Goal: Task Accomplishment & Management: Use online tool/utility

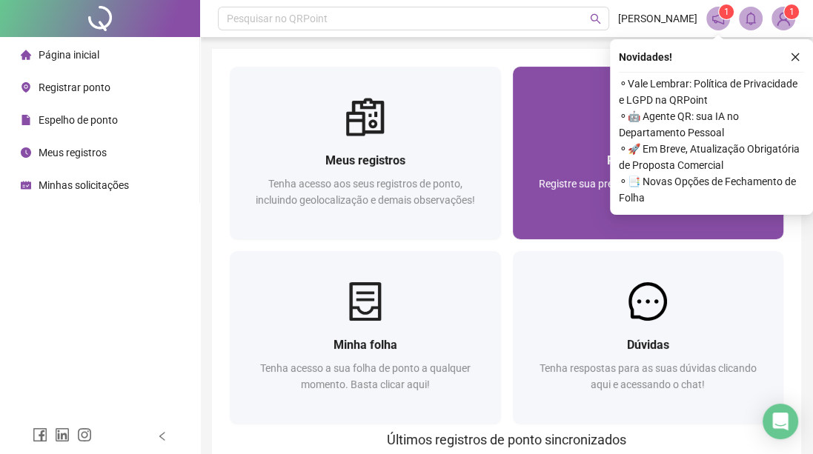
click at [551, 185] on span "Registre sua presença com rapidez e segurança clicando aqui!" at bounding box center [648, 192] width 219 height 28
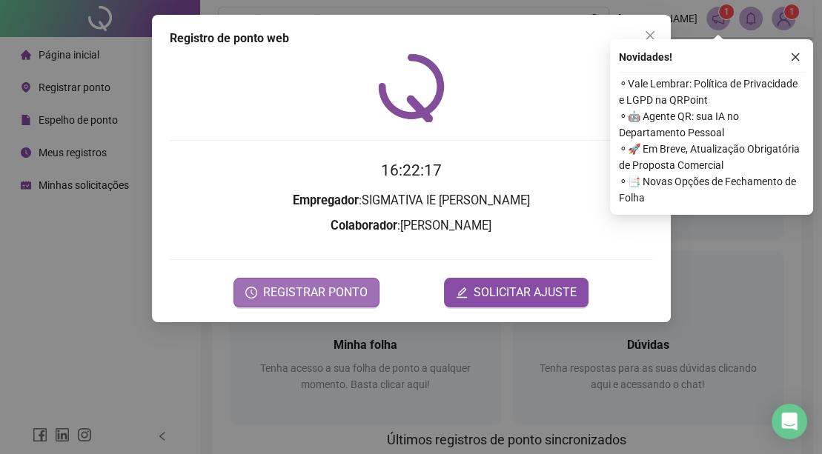
click at [336, 300] on span "REGISTRAR PONTO" at bounding box center [315, 293] width 104 height 18
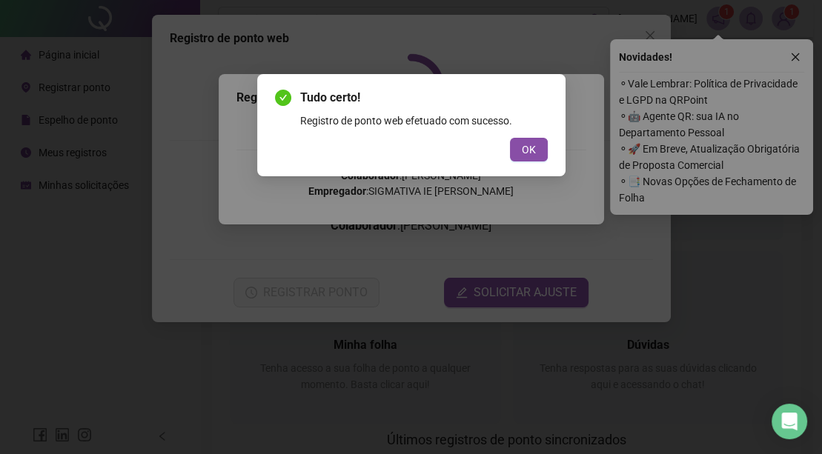
click at [521, 168] on div "Tudo certo! Registro de ponto web efetuado com sucesso. OK" at bounding box center [411, 125] width 308 height 102
click at [528, 156] on span "OK" at bounding box center [529, 150] width 14 height 16
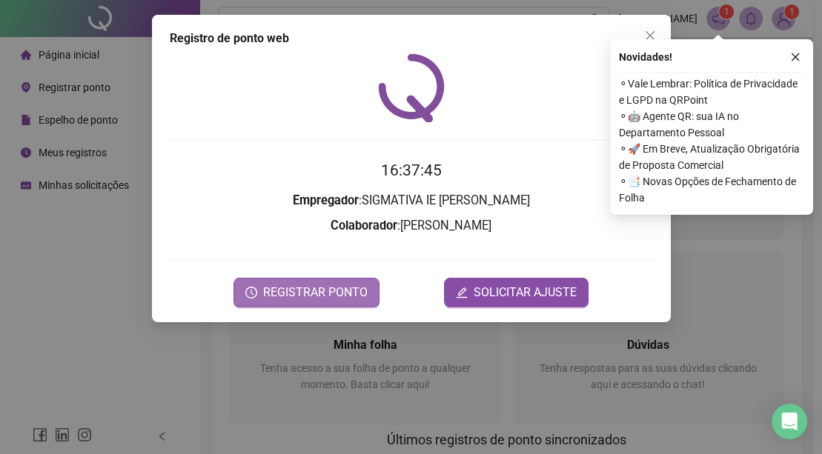
click at [301, 285] on span "REGISTRAR PONTO" at bounding box center [315, 293] width 104 height 18
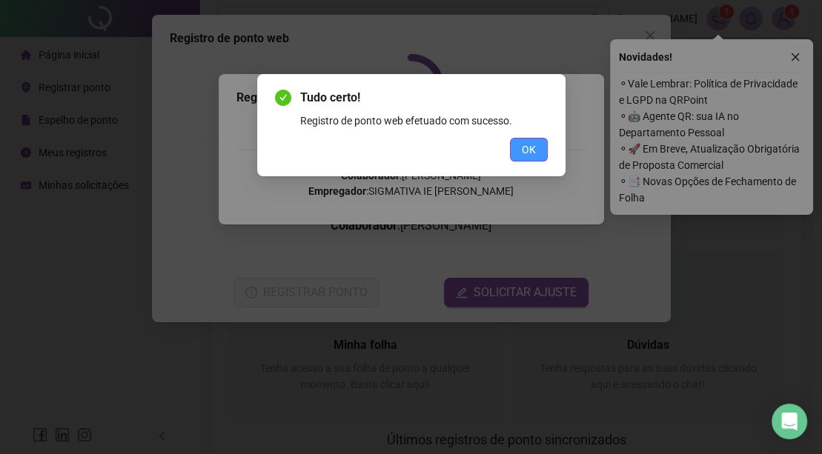
click at [526, 152] on span "OK" at bounding box center [529, 150] width 14 height 16
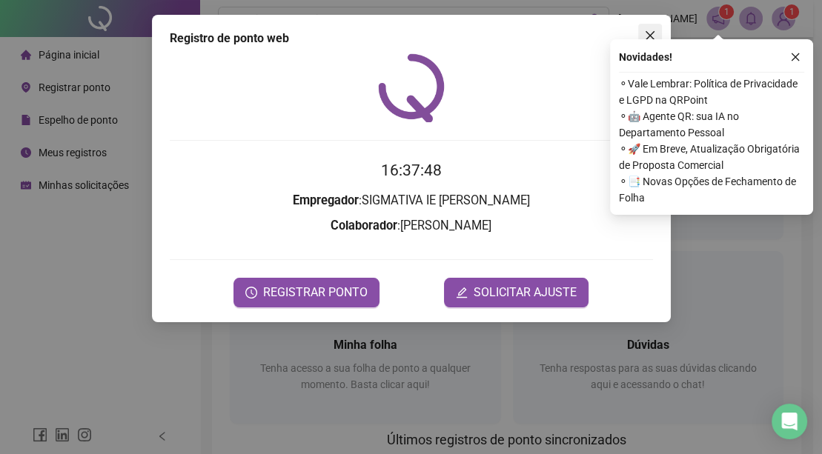
click at [648, 33] on icon "close" at bounding box center [650, 36] width 12 height 12
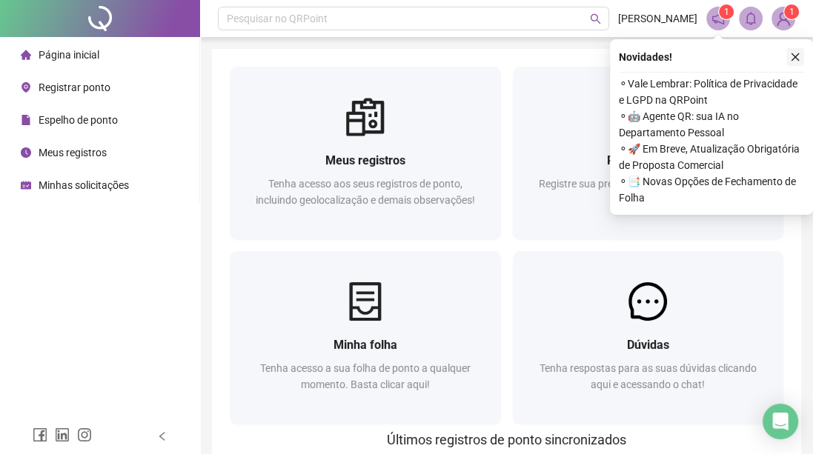
click at [794, 48] on button "button" at bounding box center [795, 57] width 18 height 18
